Goal: Information Seeking & Learning: Find contact information

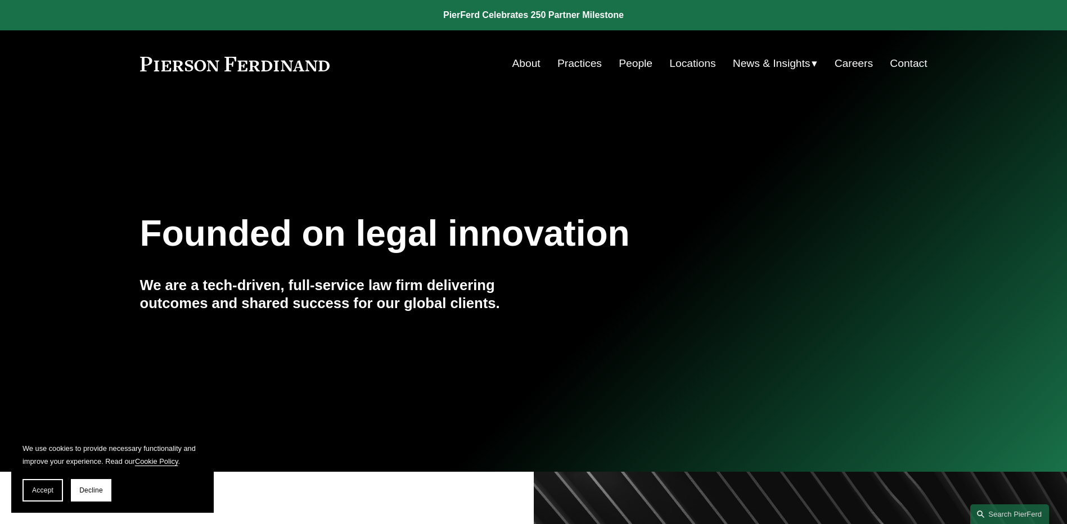
click at [631, 61] on link "People" at bounding box center [635, 63] width 34 height 21
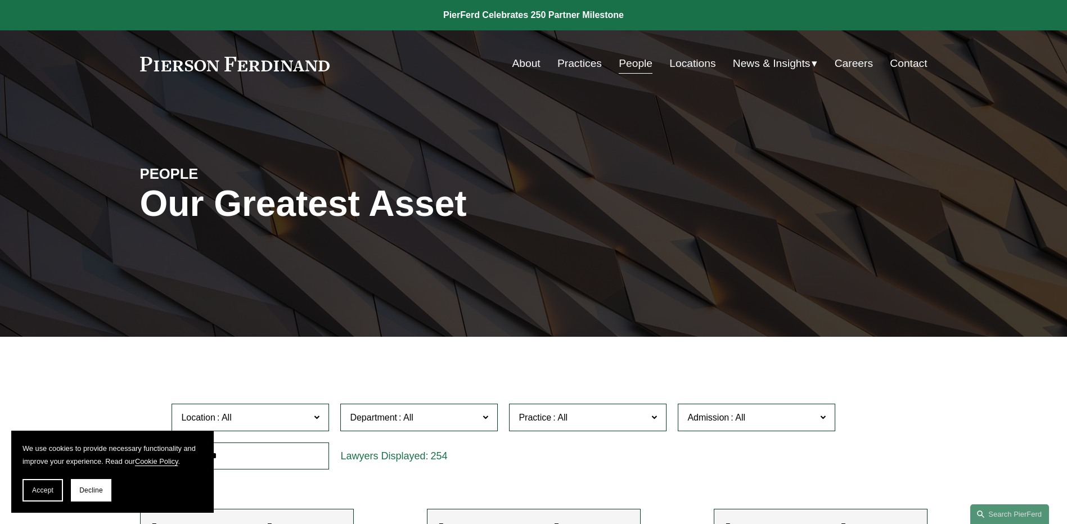
click at [702, 60] on link "Locations" at bounding box center [692, 63] width 46 height 21
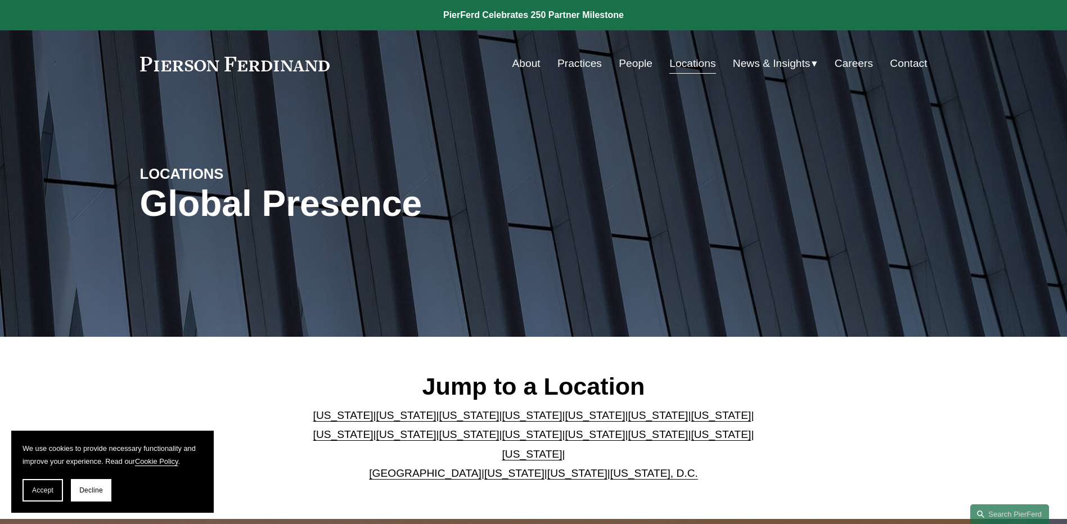
click at [690, 437] on link "Pennsylvania" at bounding box center [720, 434] width 60 height 12
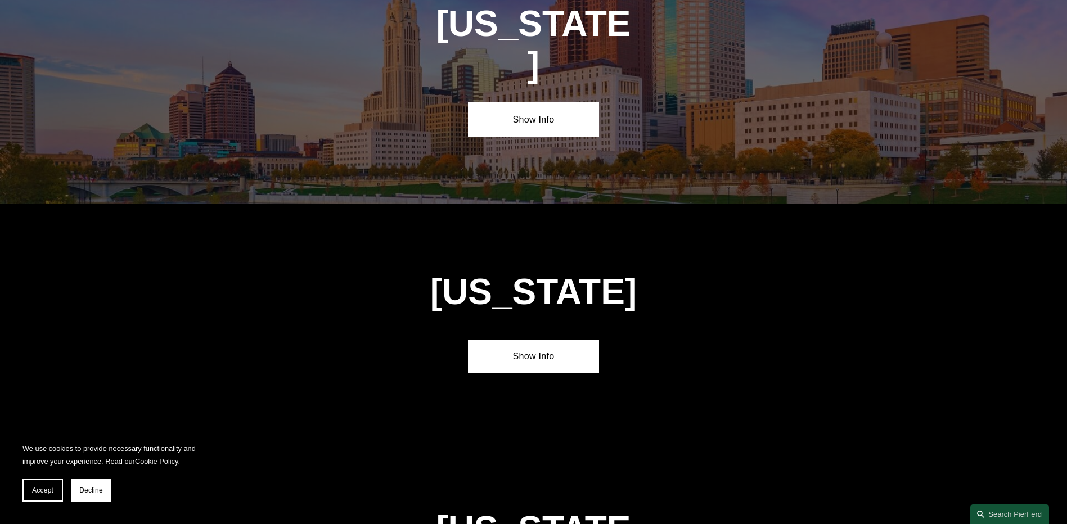
scroll to position [3590, 0]
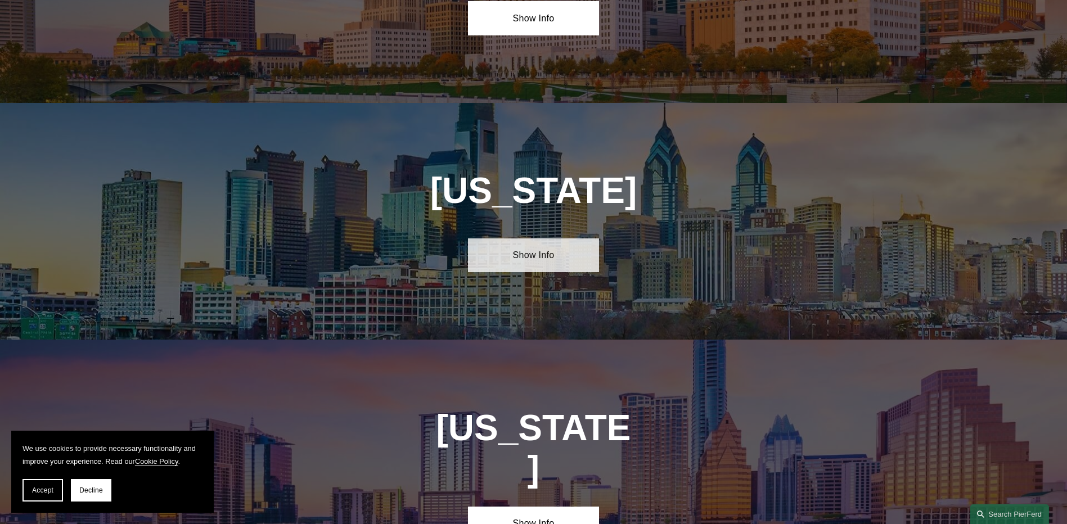
click at [532, 238] on link "Show Info" at bounding box center [533, 255] width 131 height 34
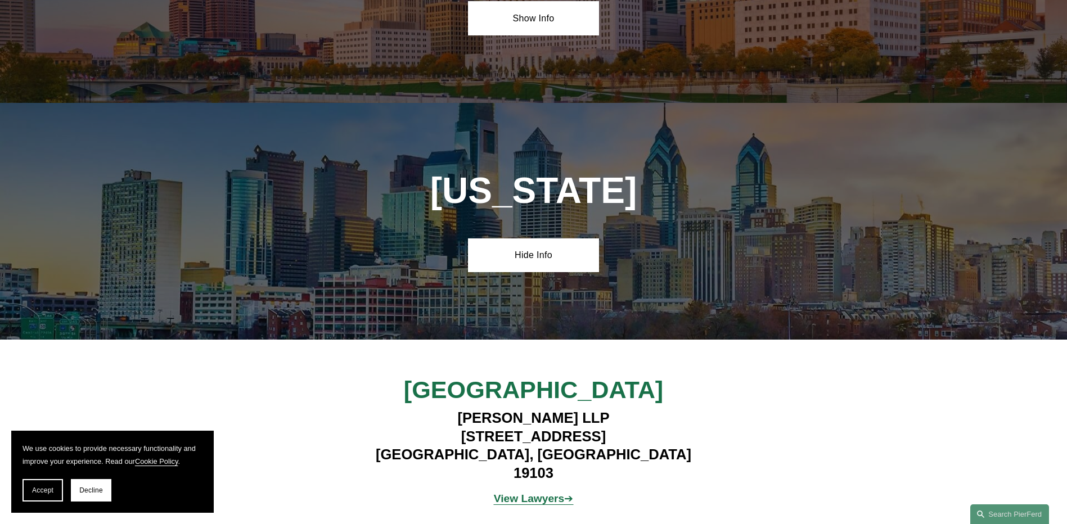
click at [532, 493] on strong "View Lawyers" at bounding box center [529, 499] width 71 height 12
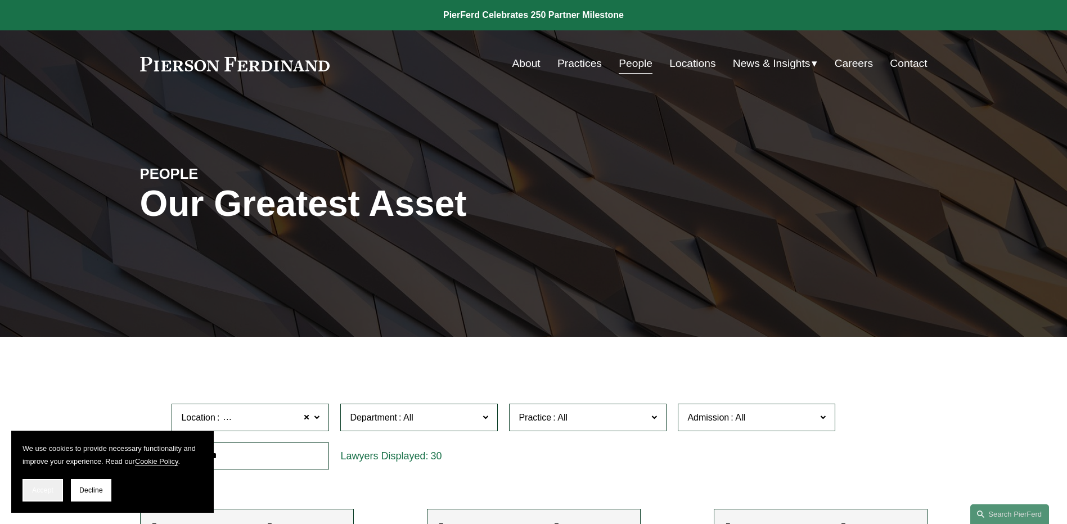
click at [47, 489] on span "Accept" at bounding box center [42, 490] width 21 height 8
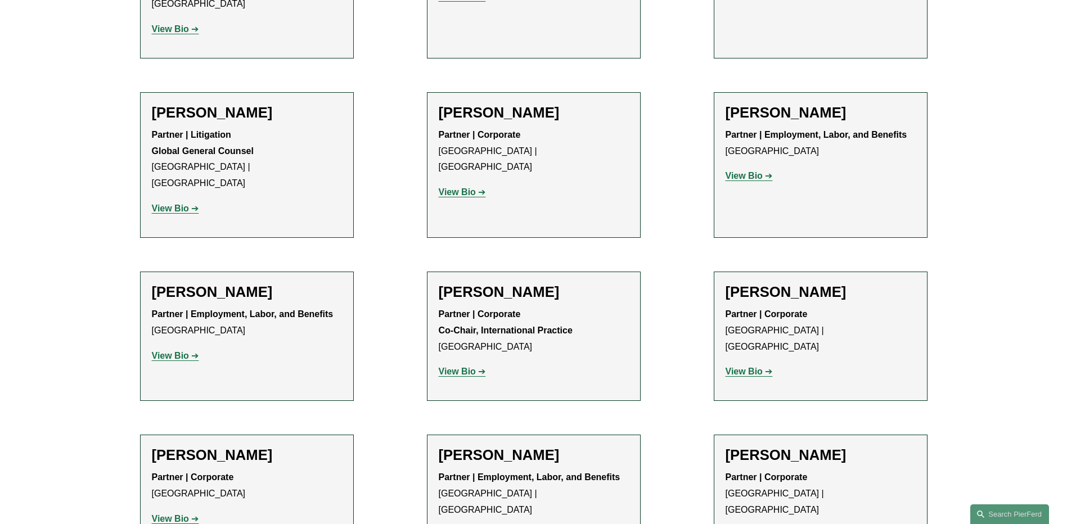
scroll to position [1131, 0]
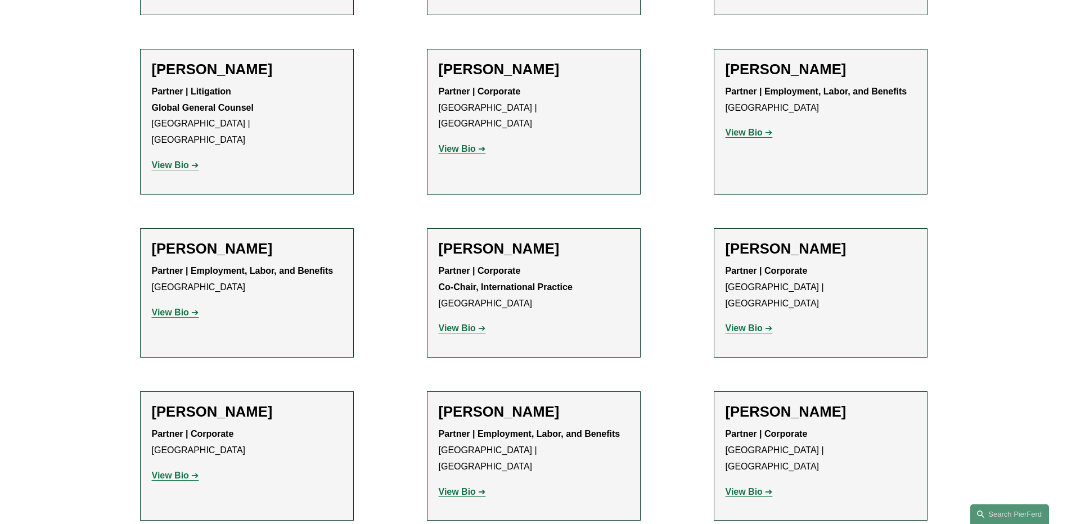
click at [466, 323] on strong "View Bio" at bounding box center [457, 328] width 37 height 10
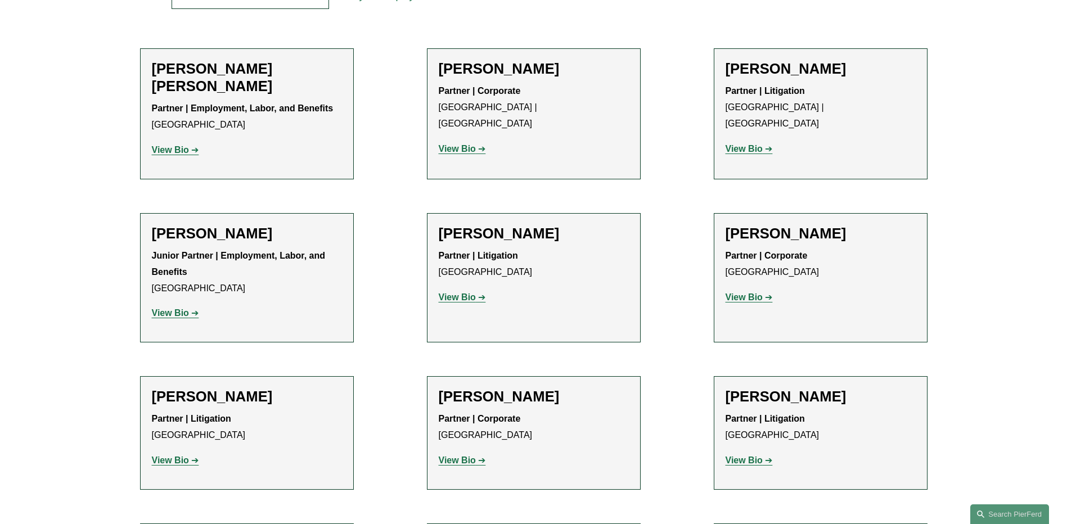
scroll to position [0, 0]
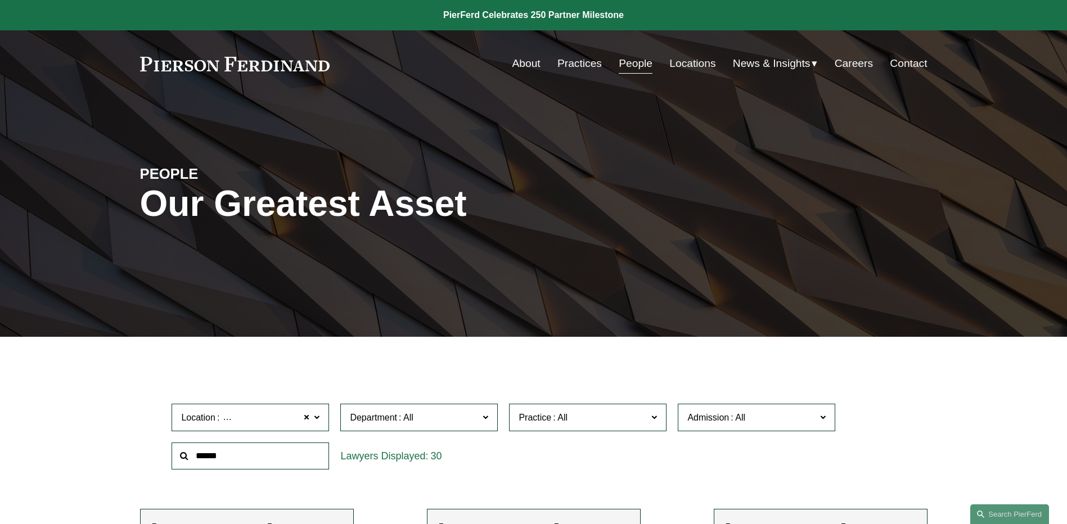
click at [625, 66] on link "People" at bounding box center [635, 63] width 34 height 21
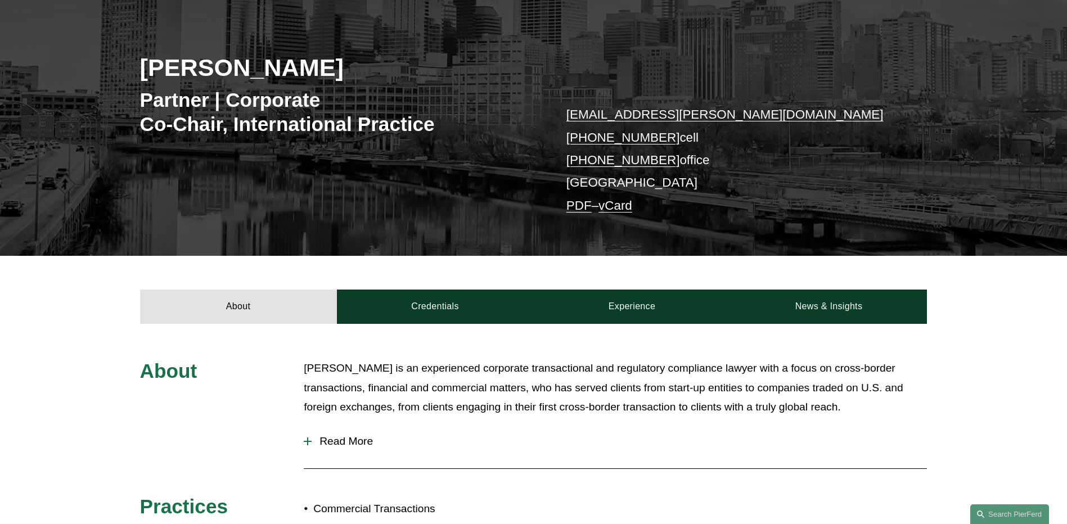
scroll to position [142, 0]
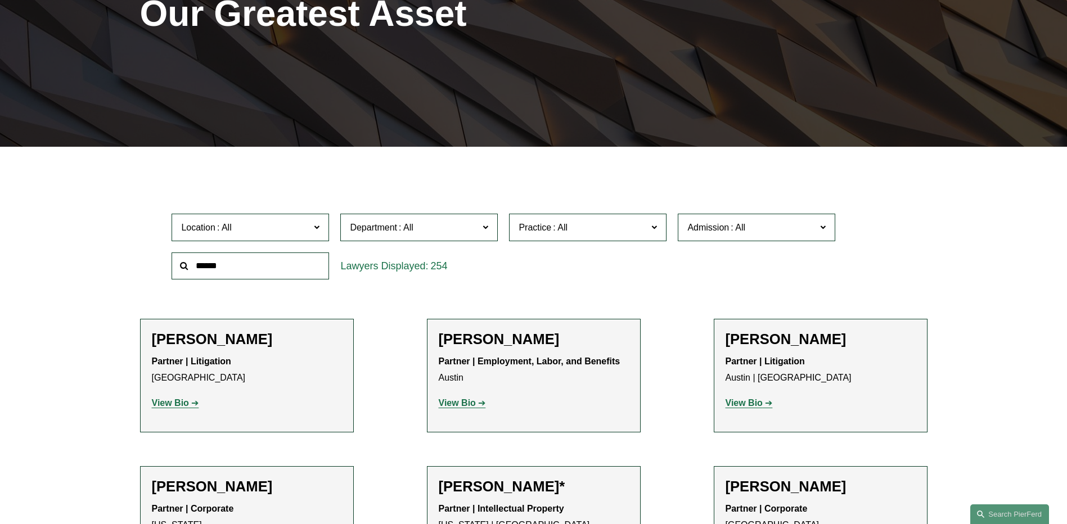
scroll to position [206, 0]
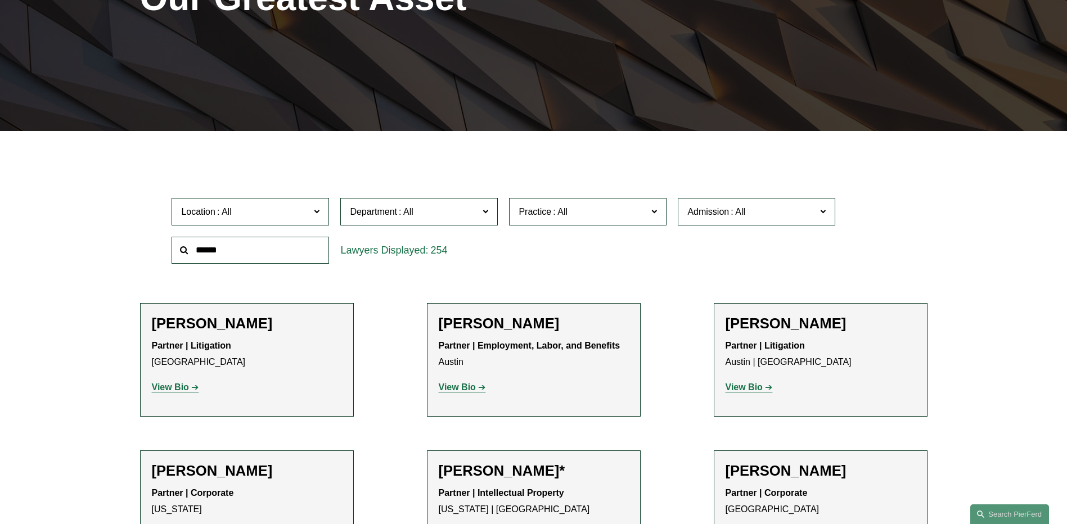
click at [224, 254] on input "text" at bounding box center [249, 251] width 157 height 28
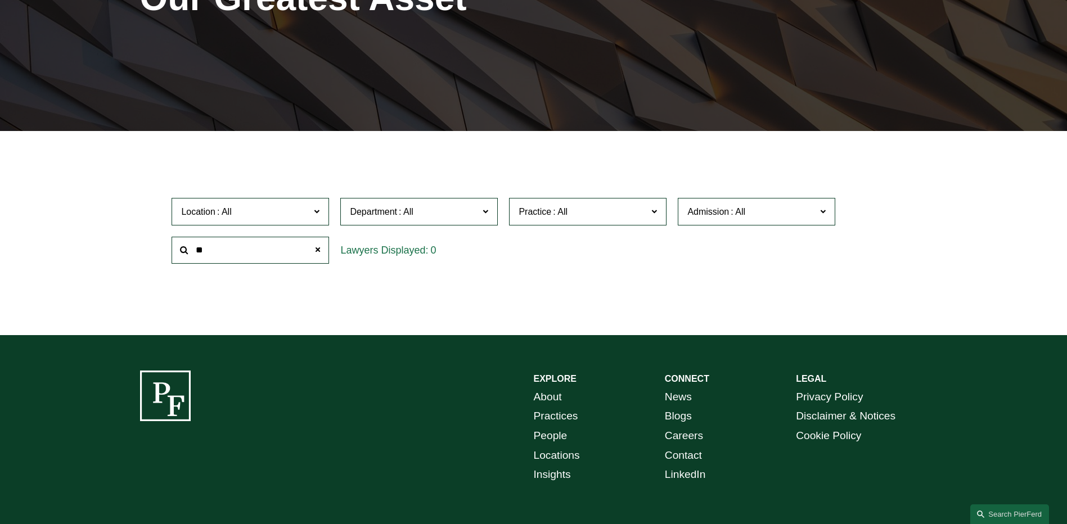
type input "*"
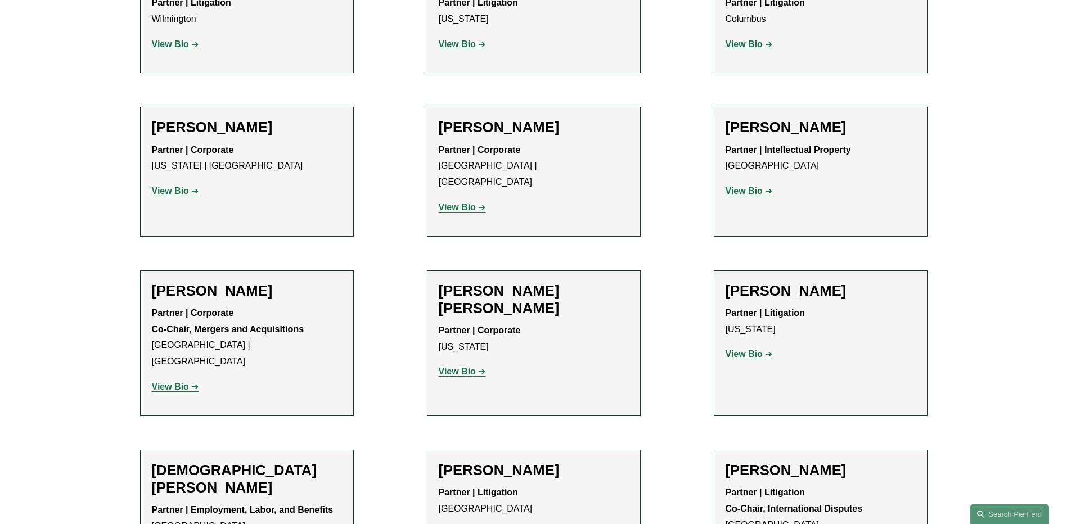
scroll to position [2580, 0]
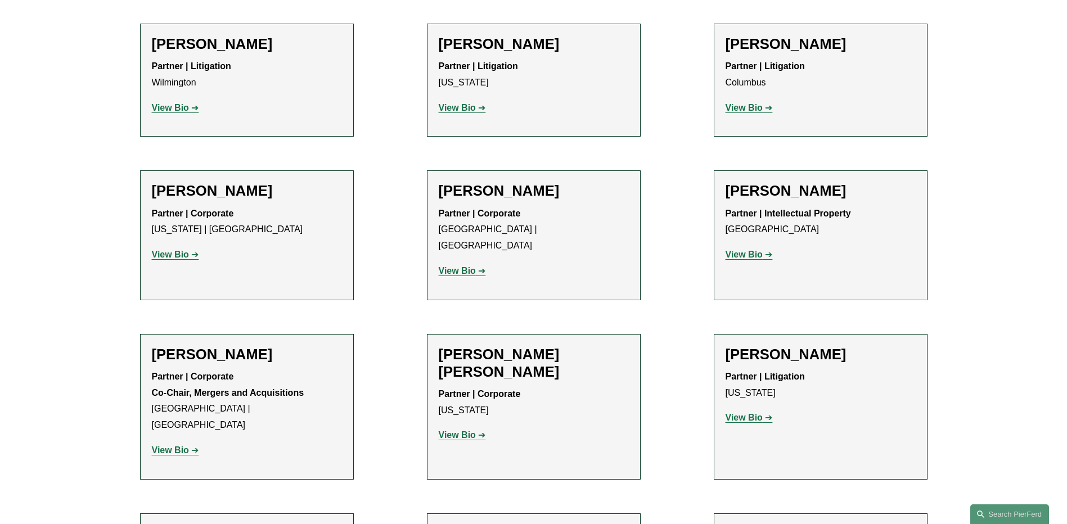
click at [748, 250] on strong "View Bio" at bounding box center [743, 255] width 37 height 10
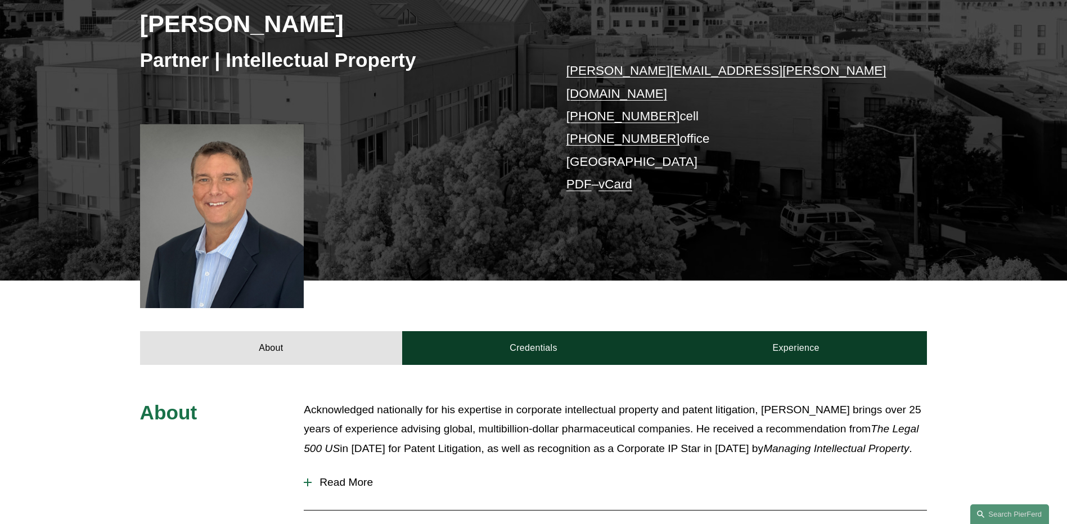
scroll to position [182, 0]
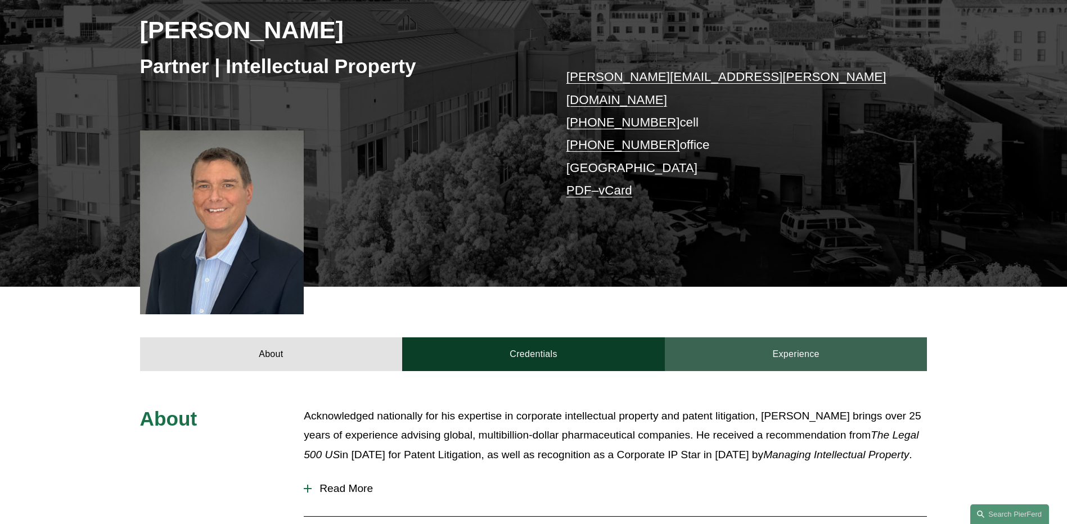
click at [802, 337] on link "Experience" at bounding box center [796, 354] width 263 height 34
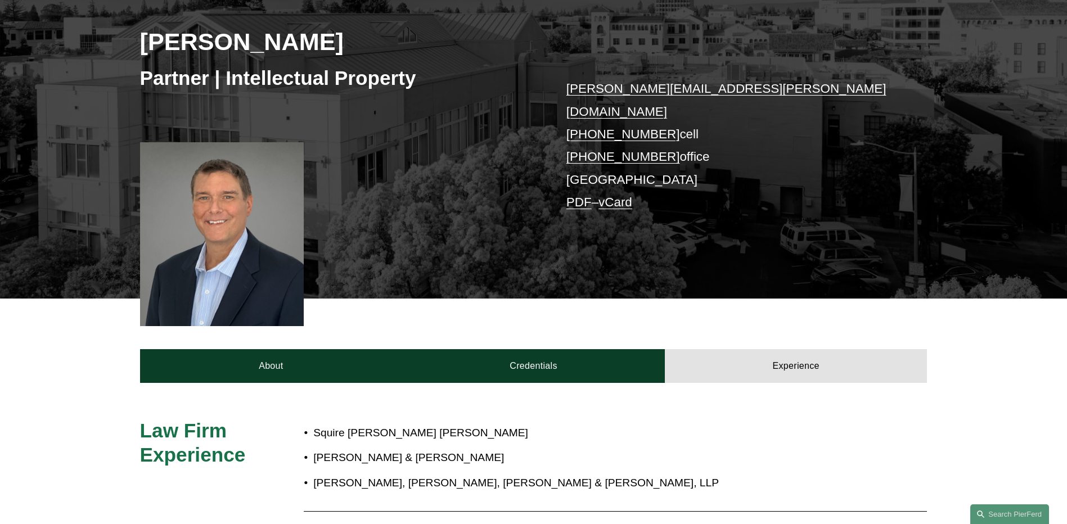
scroll to position [0, 0]
